Goal: Information Seeking & Learning: Learn about a topic

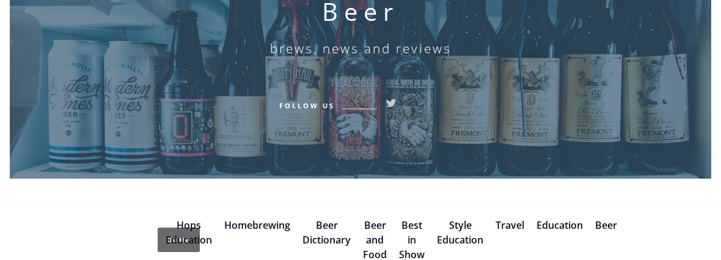
scroll to position [174, 0]
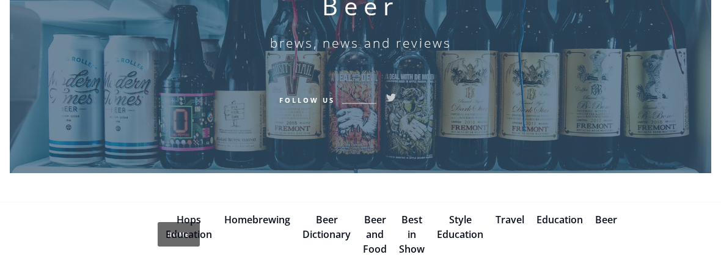
click at [320, 224] on link "Beer Dictionary" at bounding box center [326, 227] width 48 height 28
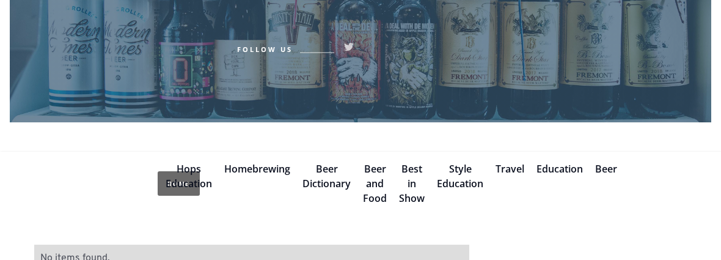
scroll to position [219, 0]
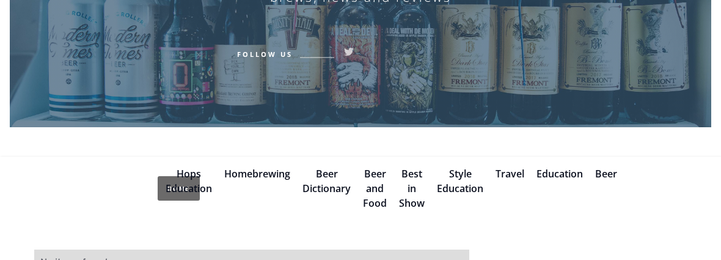
click at [81, 260] on div "No items found." at bounding box center [251, 263] width 423 height 15
click at [321, 183] on link "Beer Dictionary" at bounding box center [326, 181] width 48 height 28
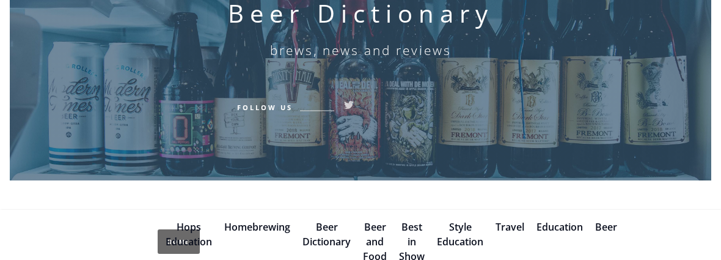
scroll to position [167, 0]
click at [184, 232] on link "Hops Education" at bounding box center [189, 234] width 46 height 28
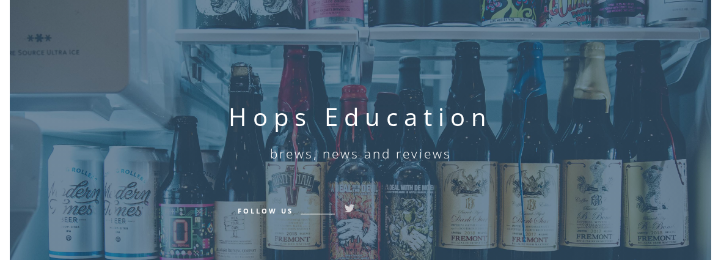
scroll to position [67, 0]
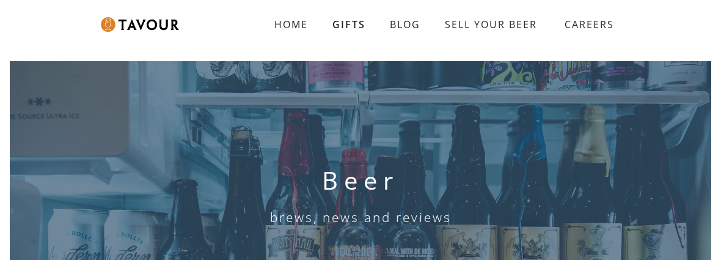
click at [285, 24] on strong "HOME" at bounding box center [291, 24] width 34 height 13
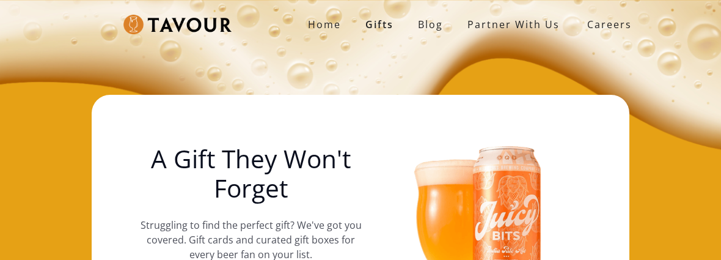
click at [321, 25] on strong "Home" at bounding box center [324, 24] width 33 height 13
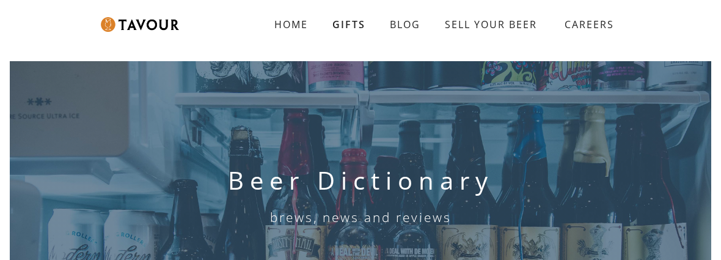
click at [486, 24] on link "SELL YOUR BEER" at bounding box center [491, 24] width 117 height 24
